Goal: Participate in discussion

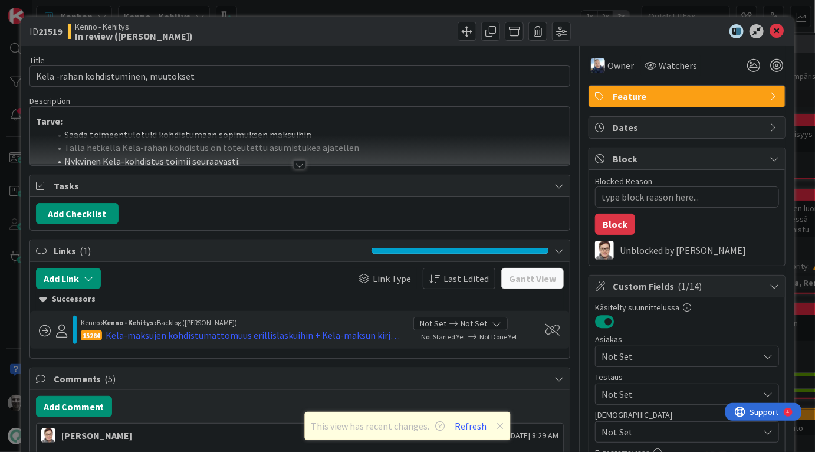
type textarea "x"
click at [465, 423] on button "Refresh" at bounding box center [471, 425] width 40 height 15
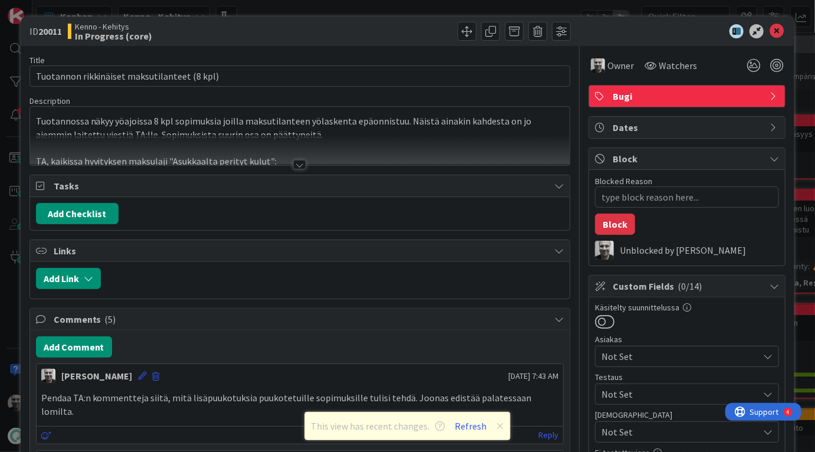
type textarea "x"
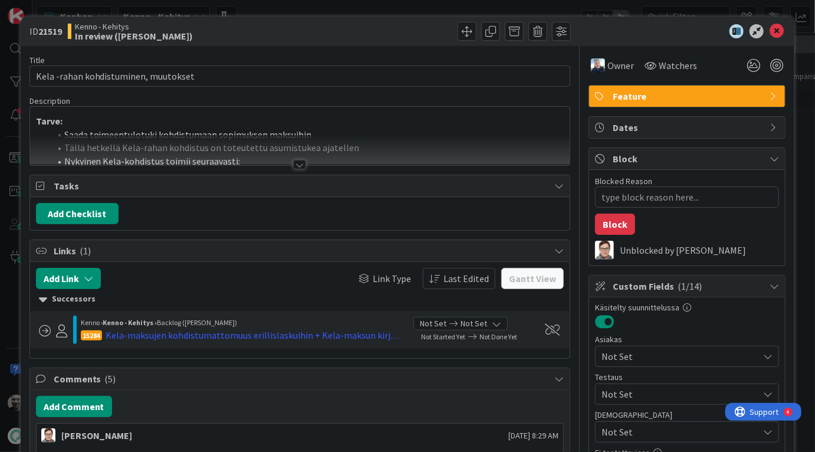
click at [299, 162] on div at bounding box center [299, 164] width 13 height 9
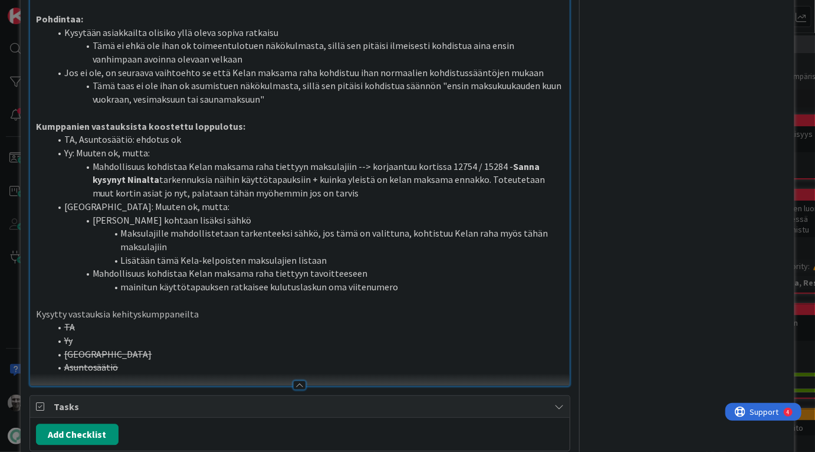
scroll to position [1308, 0]
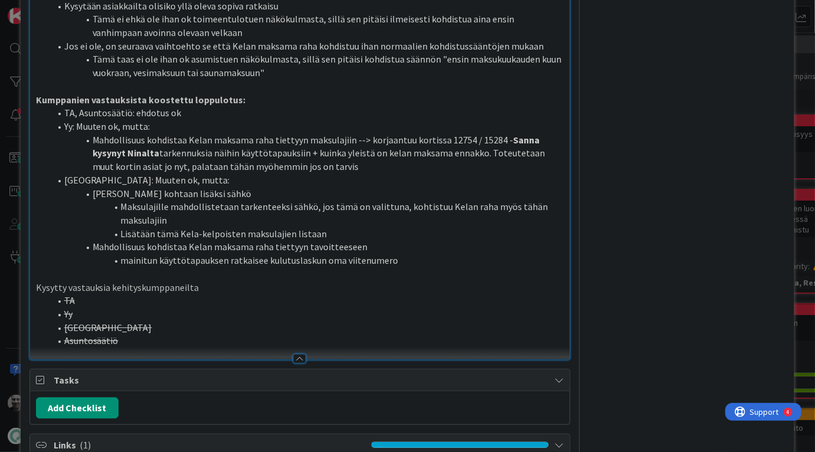
type textarea "x"
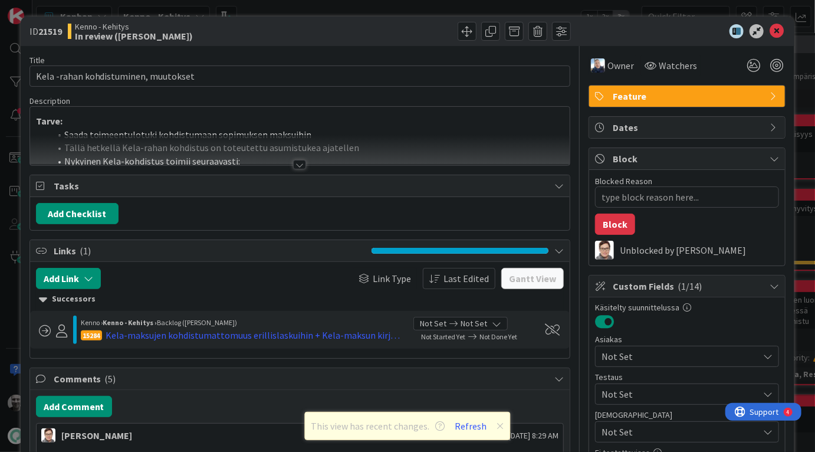
type textarea "x"
